Goal: Task Accomplishment & Management: Manage account settings

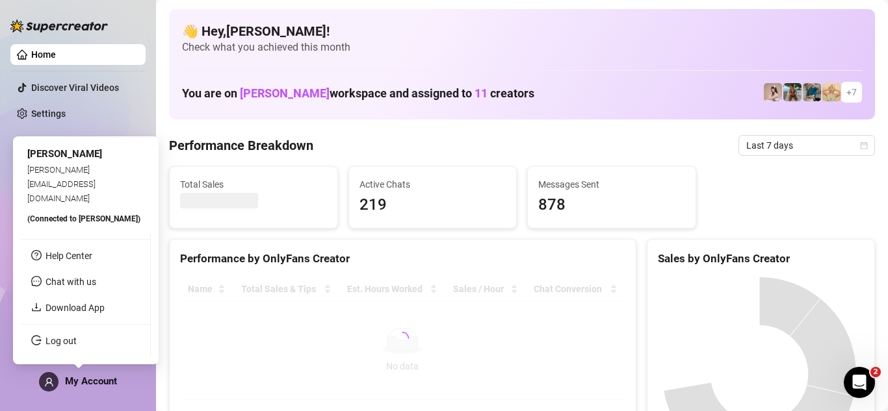
click at [66, 387] on span "My Account" at bounding box center [91, 382] width 52 height 12
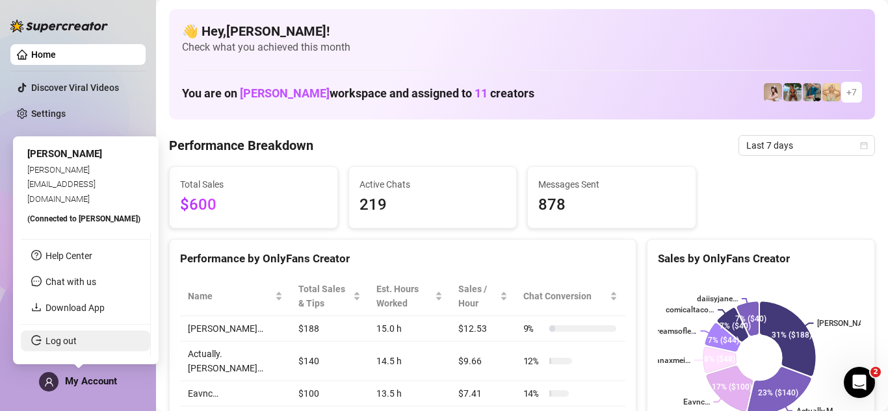
click at [73, 344] on link "Log out" at bounding box center [60, 341] width 31 height 10
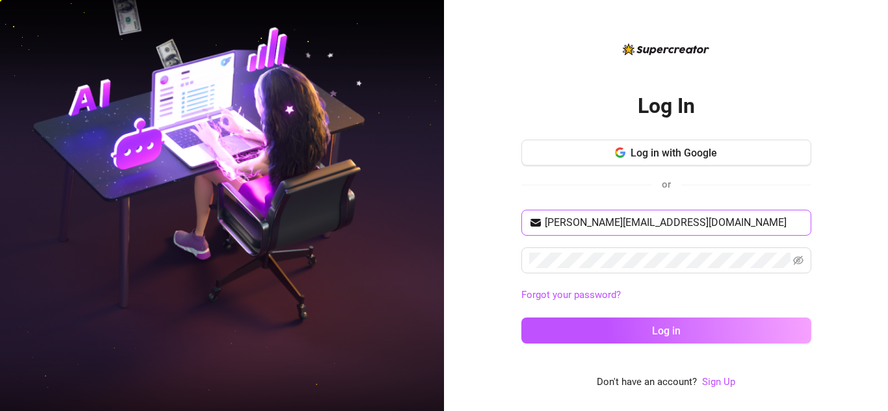
click at [611, 214] on span "[PERSON_NAME][EMAIL_ADDRESS][DOMAIN_NAME]" at bounding box center [666, 223] width 290 height 26
click at [616, 226] on input "[PERSON_NAME][EMAIL_ADDRESS][DOMAIN_NAME]" at bounding box center [674, 223] width 259 height 16
type input "[EMAIL_ADDRESS][DOMAIN_NAME]"
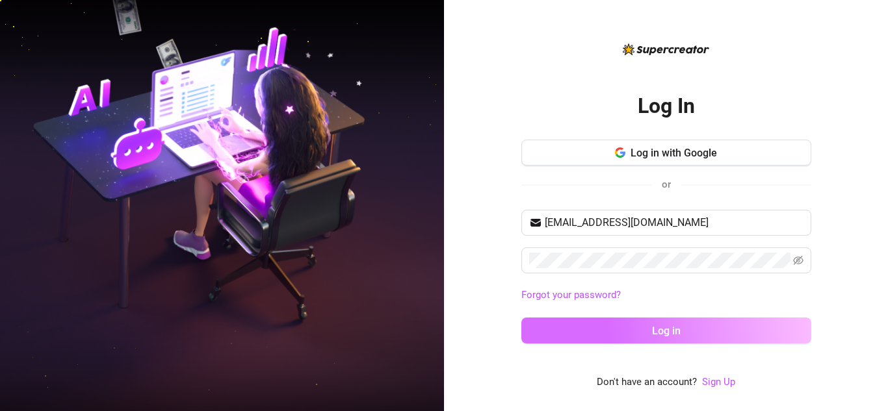
click at [699, 330] on button "Log in" at bounding box center [666, 331] width 290 height 26
